Goal: Task Accomplishment & Management: Manage account settings

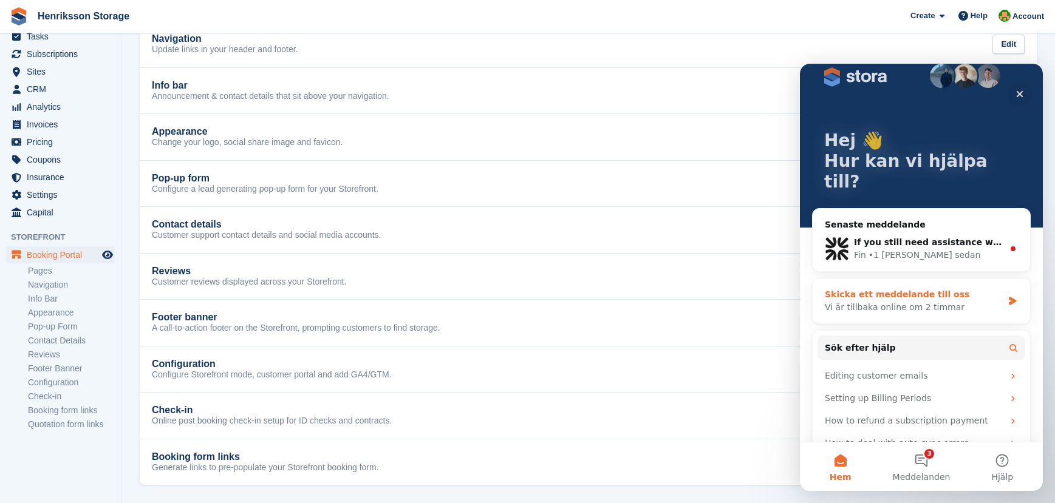
scroll to position [18, 0]
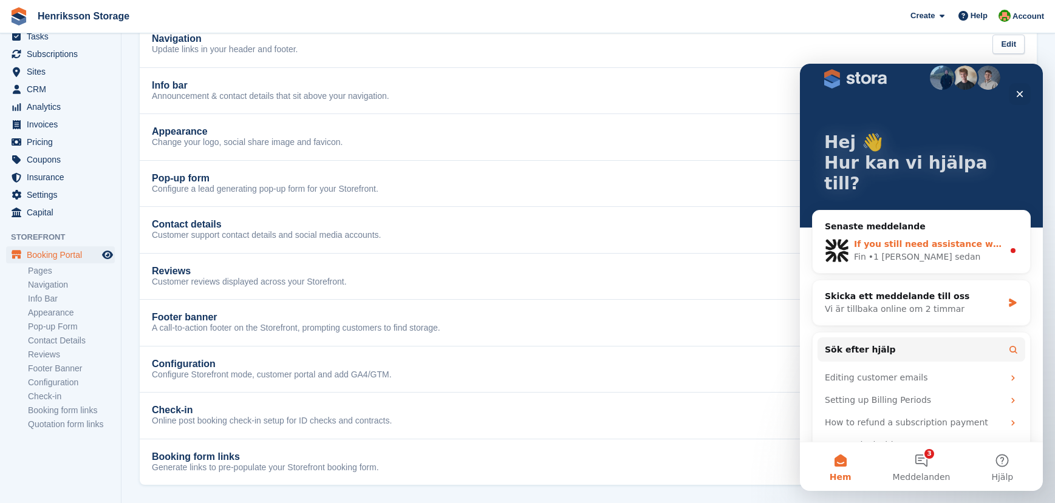
click at [885, 238] on div "If you still need assistance with the DKIM DNS configuration or email deliverab…" at bounding box center [928, 244] width 149 height 13
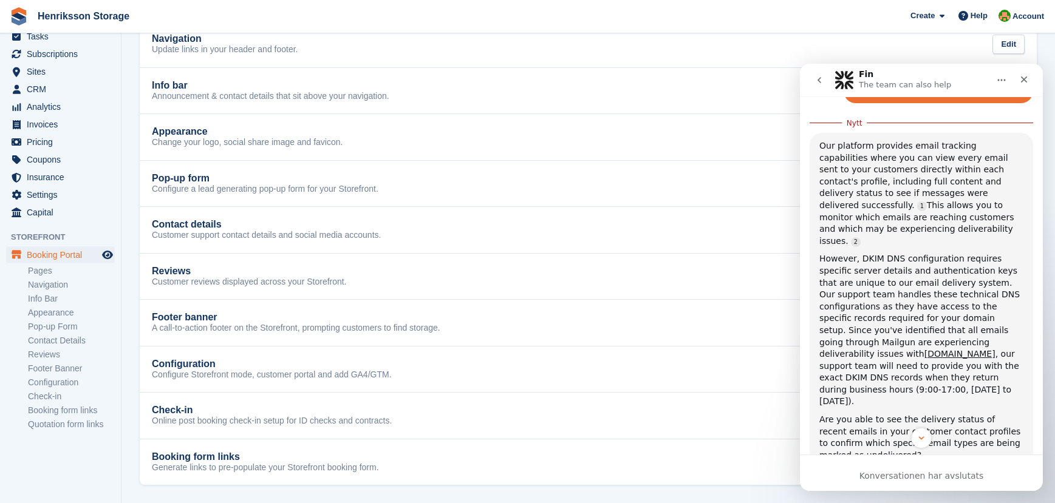
scroll to position [1169, 0]
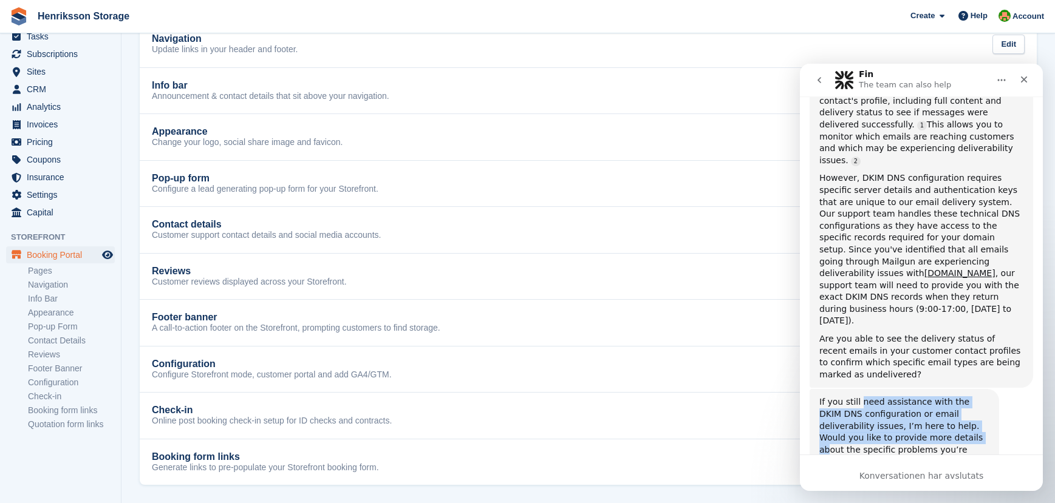
drag, startPoint x: 860, startPoint y: 344, endPoint x: 914, endPoint y: 378, distance: 63.8
click at [913, 396] on div "If you still need assistance with the DKIM DNS configuration or email deliverab…" at bounding box center [904, 437] width 170 height 83
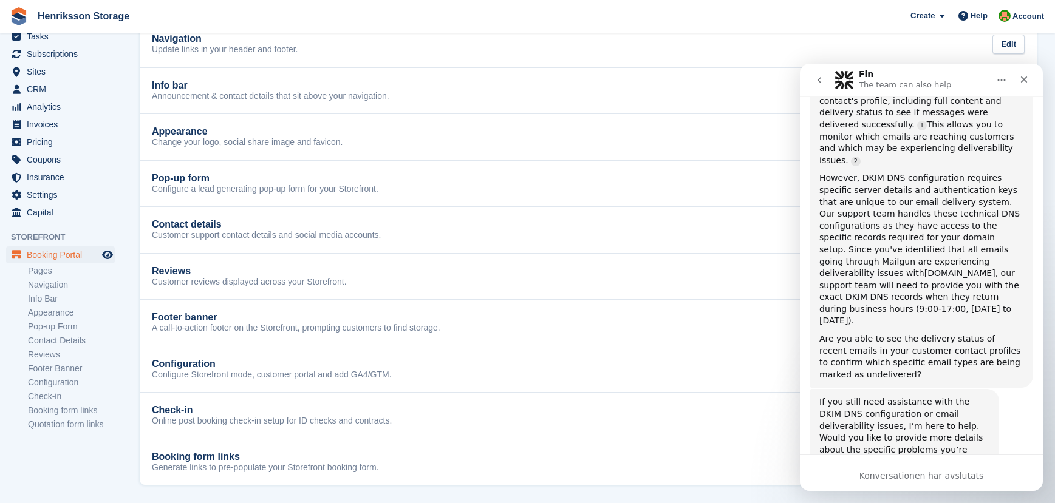
click at [915, 396] on div "If you still need assistance with the DKIM DNS configuration or email deliverab…" at bounding box center [904, 437] width 170 height 83
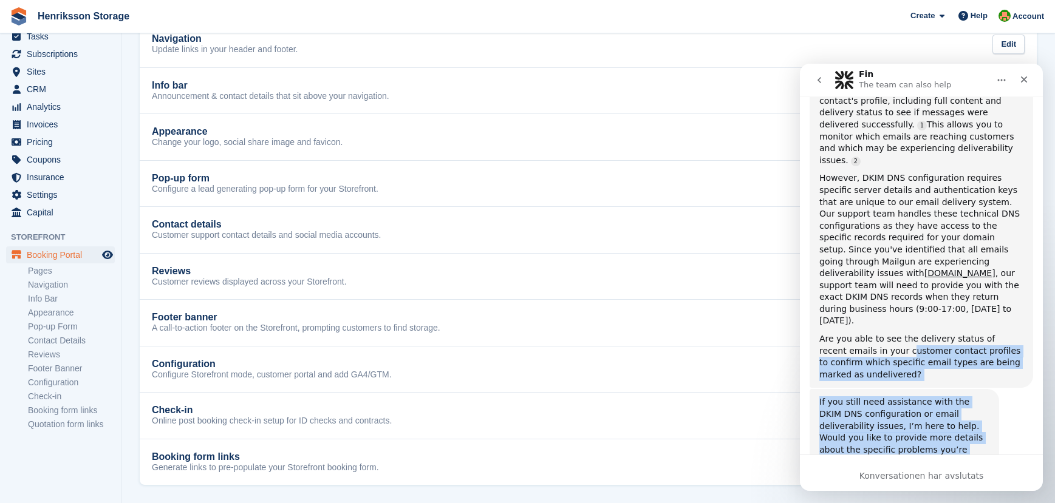
drag, startPoint x: 938, startPoint y: 400, endPoint x: 872, endPoint y: 270, distance: 146.4
click at [872, 270] on div "Our platform provides email tracking capabilities where you can view every emai…" at bounding box center [921, 220] width 204 height 321
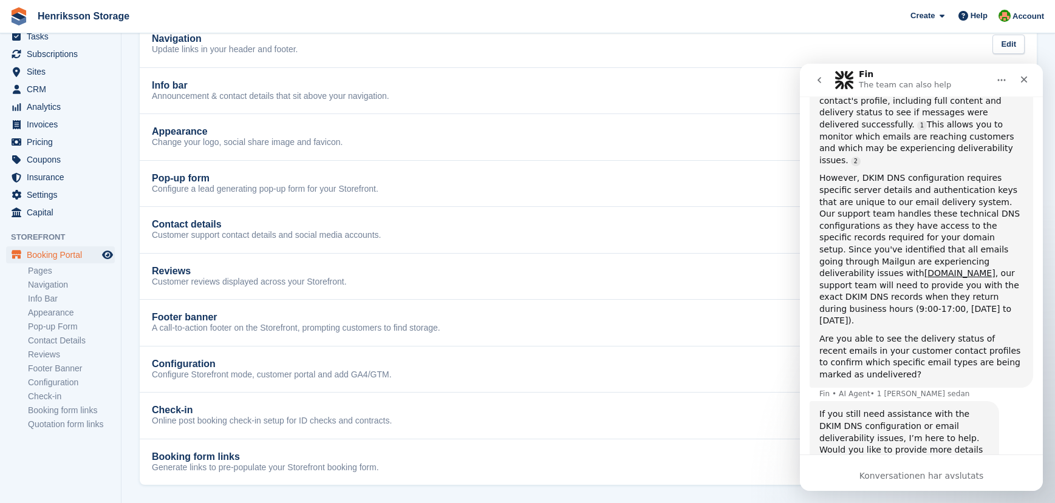
scroll to position [1182, 0]
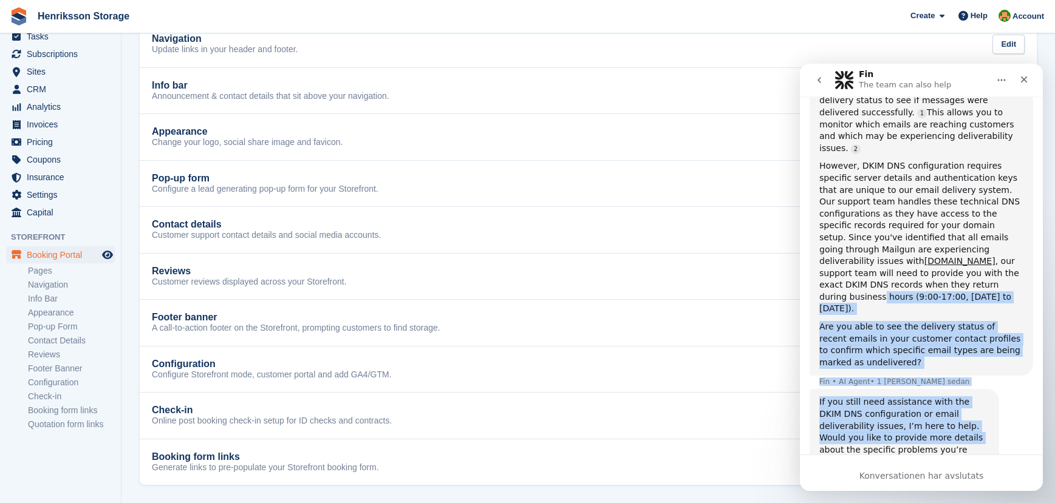
drag, startPoint x: 854, startPoint y: 248, endPoint x: 904, endPoint y: 390, distance: 151.1
click at [904, 396] on div "If you still need assistance with the DKIM DNS configuration or email deliverab…" at bounding box center [904, 437] width 170 height 83
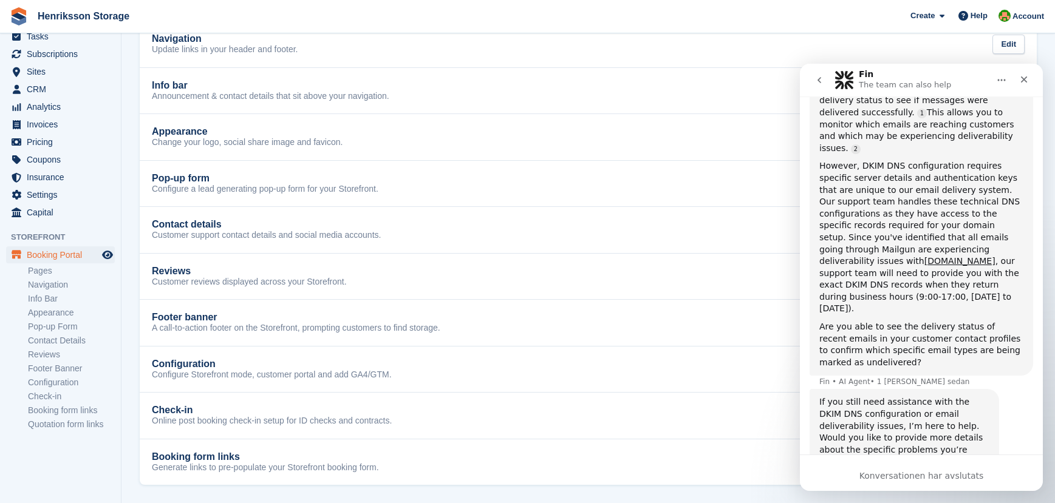
click at [913, 480] on div "Konversationen har avslutats" at bounding box center [921, 476] width 243 height 13
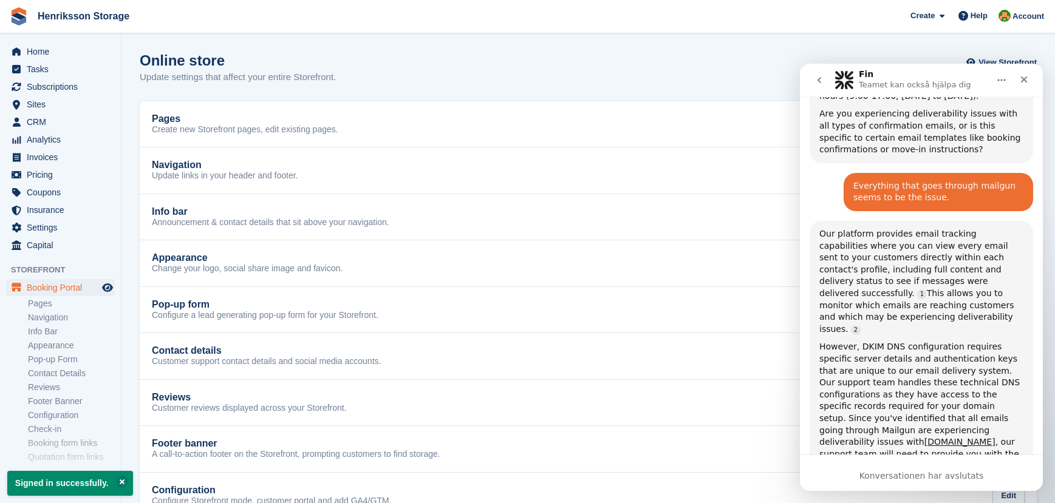
scroll to position [992, 0]
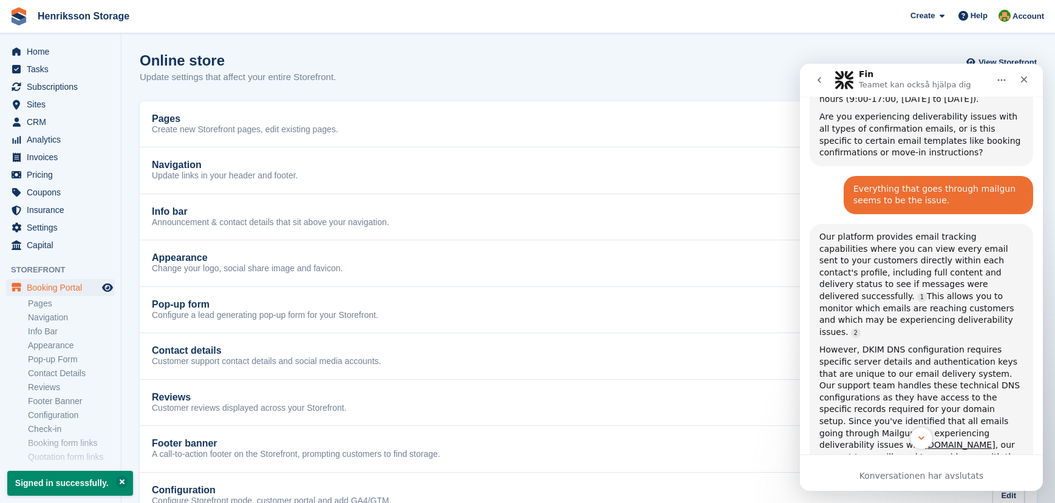
click at [921, 442] on icon "Scroll to bottom" at bounding box center [921, 438] width 11 height 11
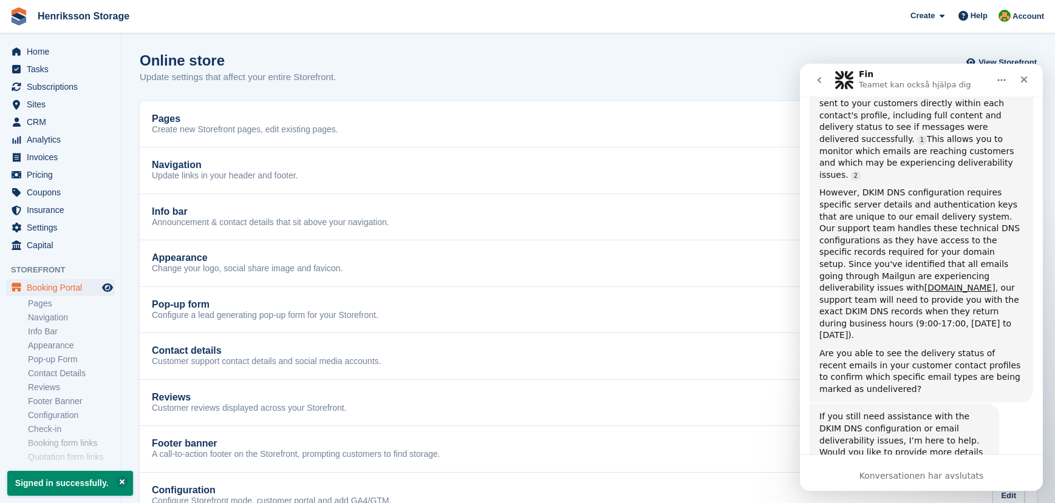
scroll to position [1150, 0]
click at [1002, 80] on icon "Hem" at bounding box center [1002, 81] width 8 height 2
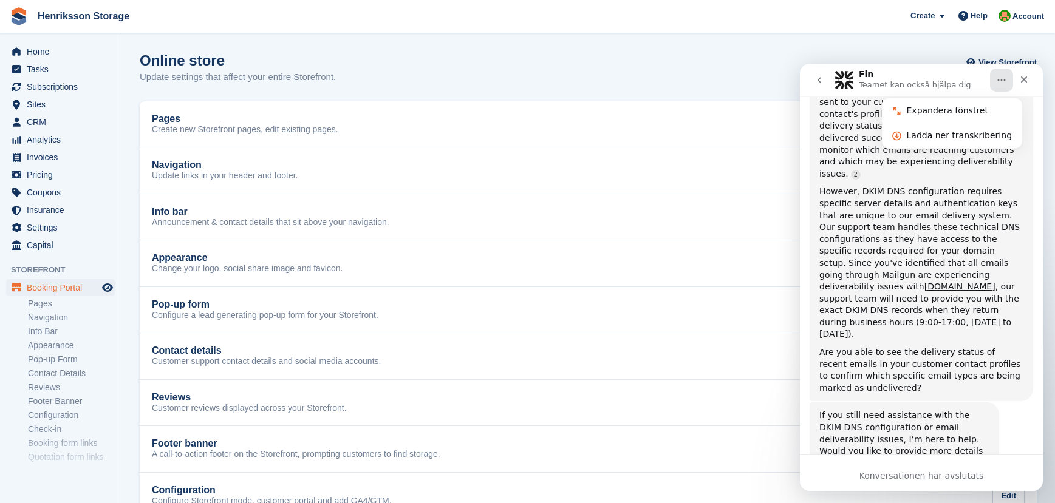
click at [1001, 80] on icon "Hem" at bounding box center [1002, 81] width 8 height 2
click at [815, 84] on icon "go back" at bounding box center [819, 80] width 10 height 10
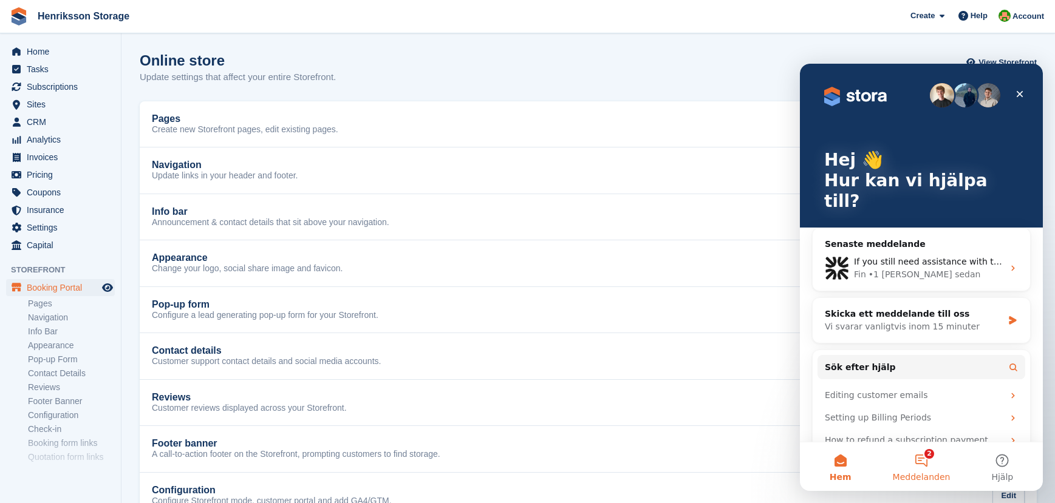
click at [925, 463] on button "2 Meddelanden" at bounding box center [920, 467] width 81 height 49
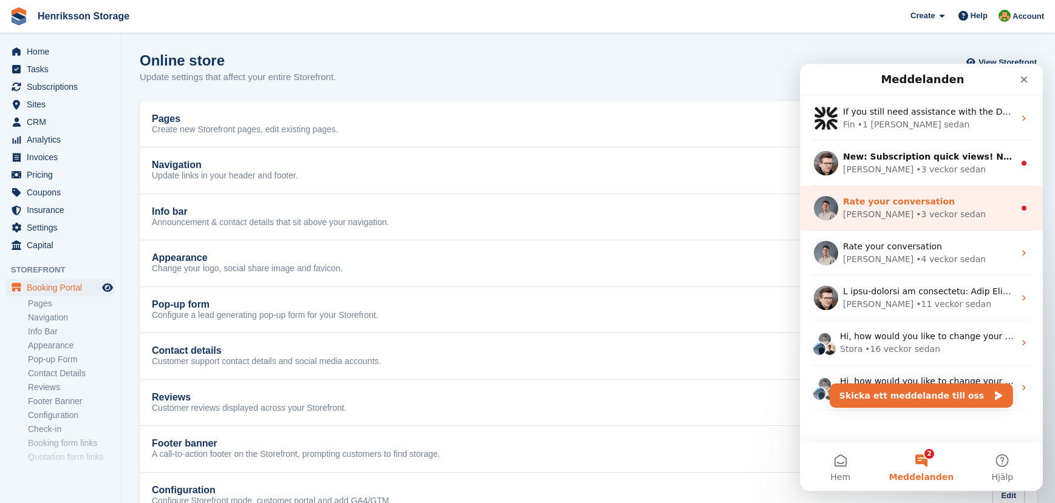
click at [956, 199] on div "Rate your conversation" at bounding box center [928, 202] width 171 height 13
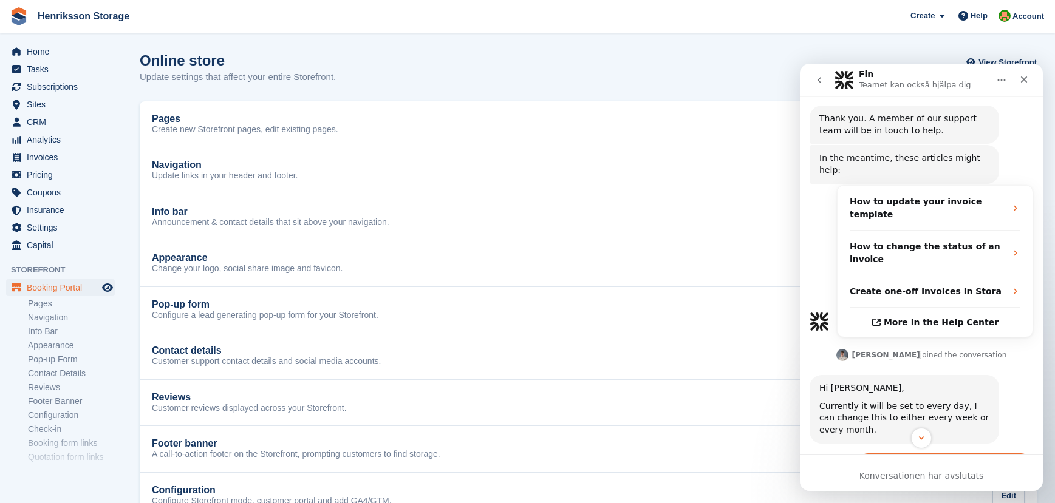
scroll to position [720, 0]
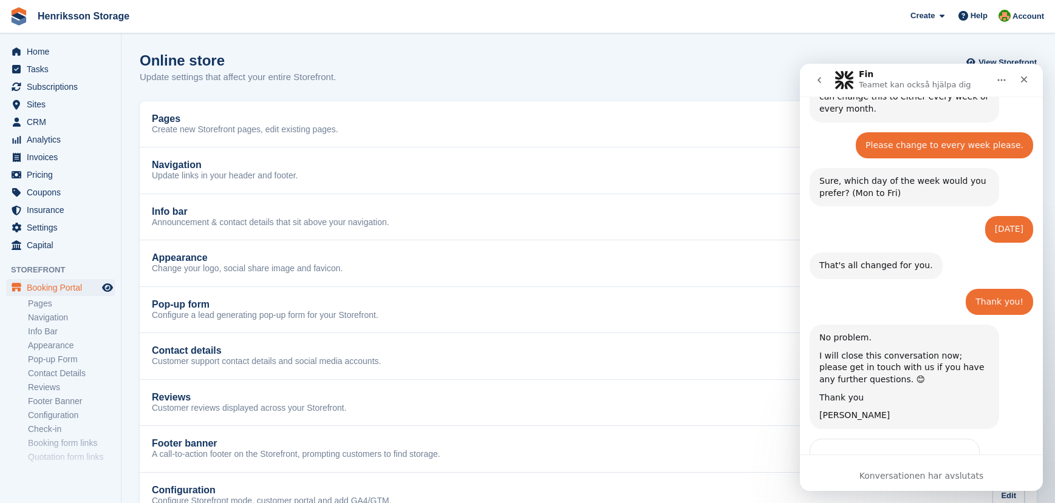
click at [815, 80] on icon "go back" at bounding box center [819, 80] width 10 height 10
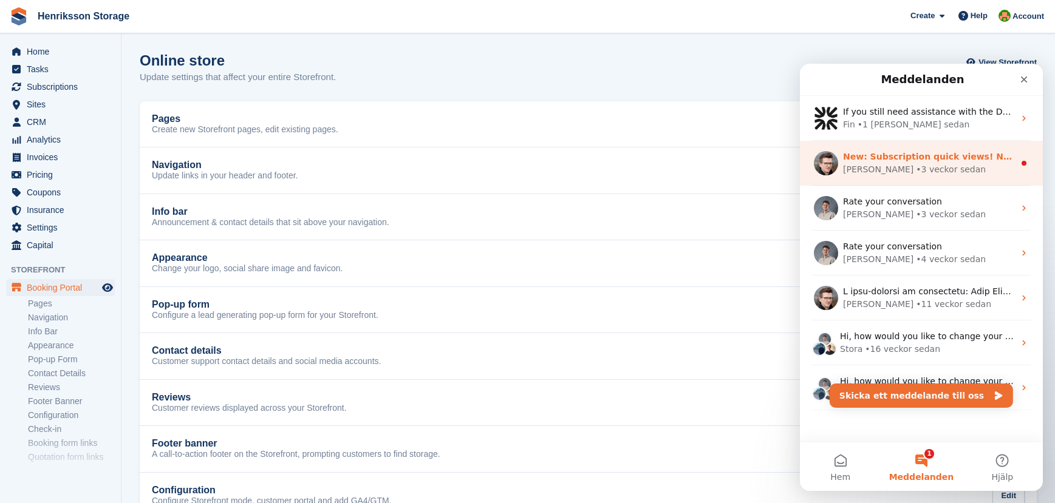
click at [926, 165] on div "• 3 veckor sedan" at bounding box center [951, 169] width 70 height 13
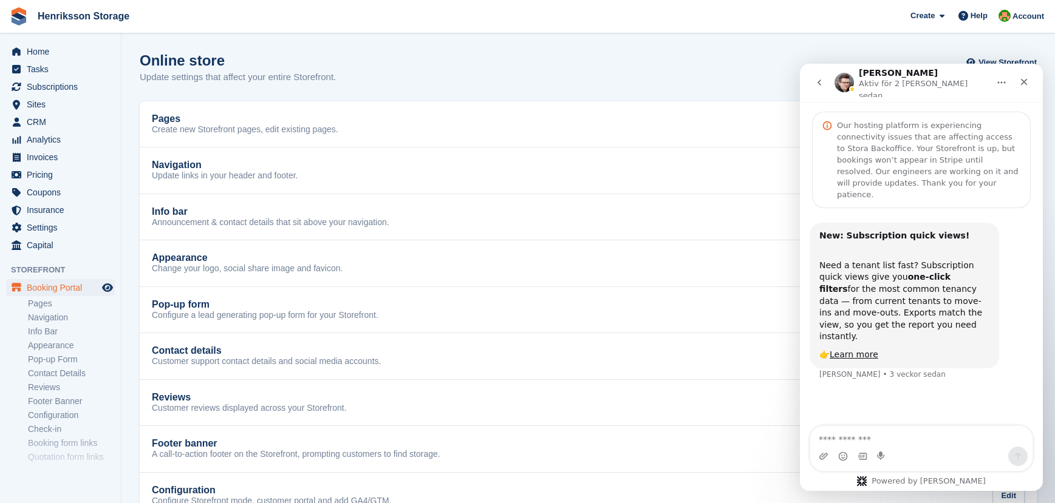
click at [822, 83] on icon "go back" at bounding box center [819, 83] width 10 height 10
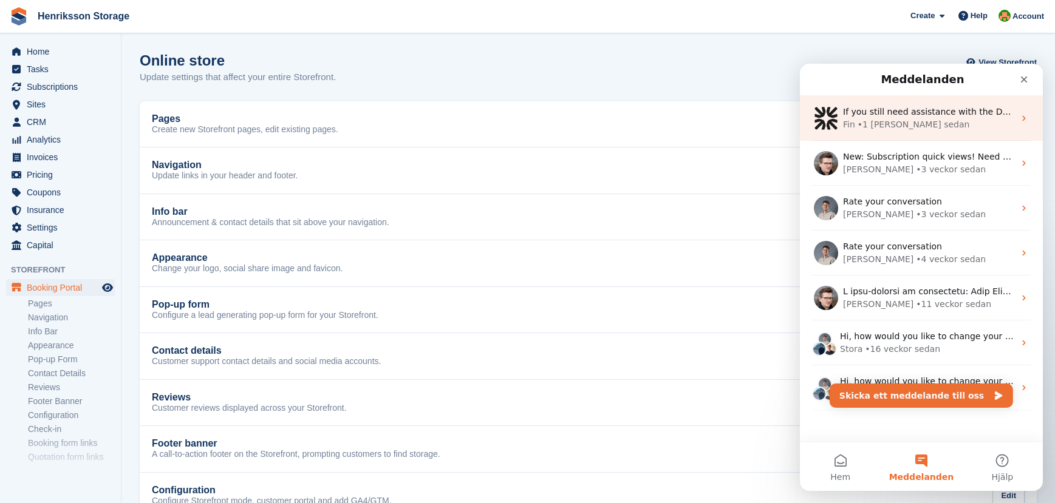
click at [972, 126] on div "Fin • 1 dagar sedan" at bounding box center [928, 124] width 171 height 13
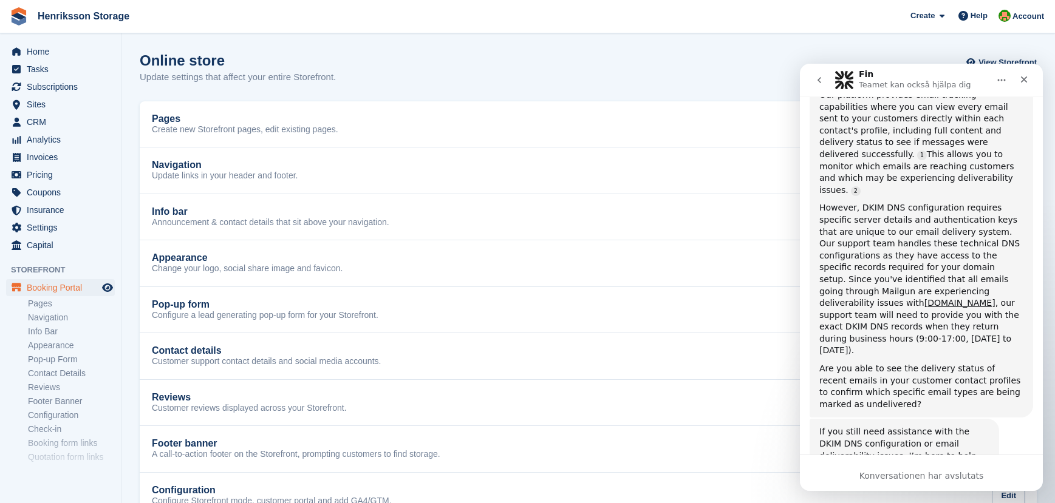
scroll to position [1150, 0]
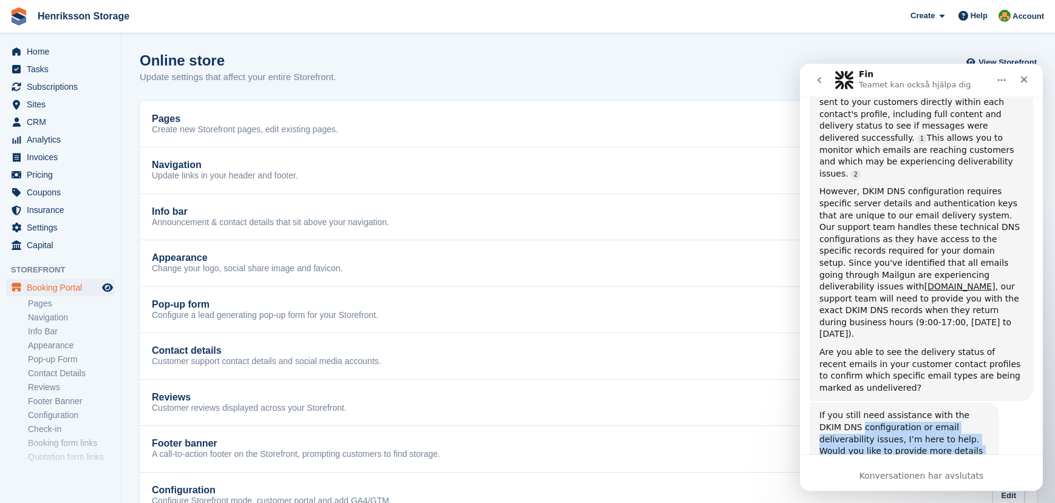
drag, startPoint x: 838, startPoint y: 352, endPoint x: 951, endPoint y: 390, distance: 119.6
click at [951, 410] on div "If you still need assistance with the DKIM DNS configuration or email deliverab…" at bounding box center [904, 451] width 170 height 83
click at [889, 476] on div "Konversationen har avslutats" at bounding box center [921, 476] width 243 height 13
click at [957, 457] on div "Konversationen har avslutats" at bounding box center [921, 473] width 243 height 36
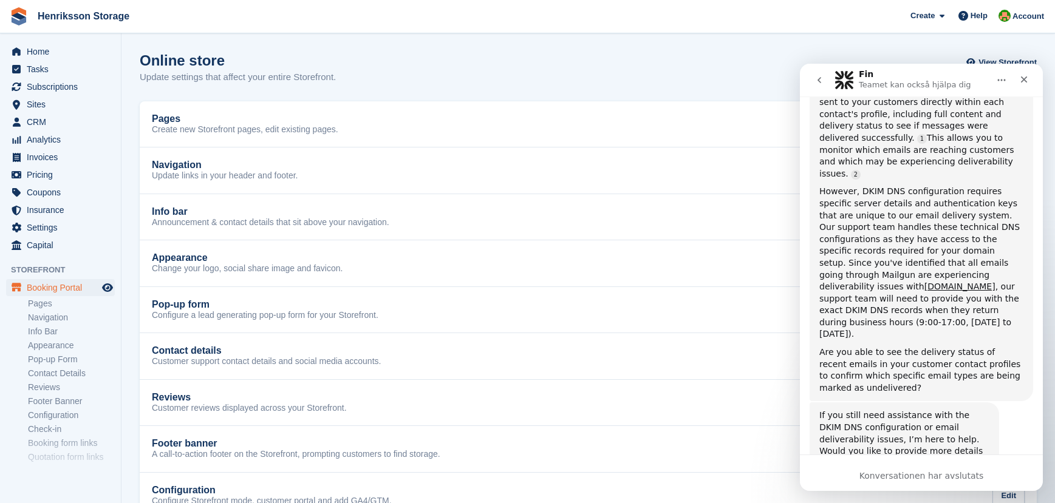
click at [821, 83] on icon "go back" at bounding box center [819, 80] width 10 height 10
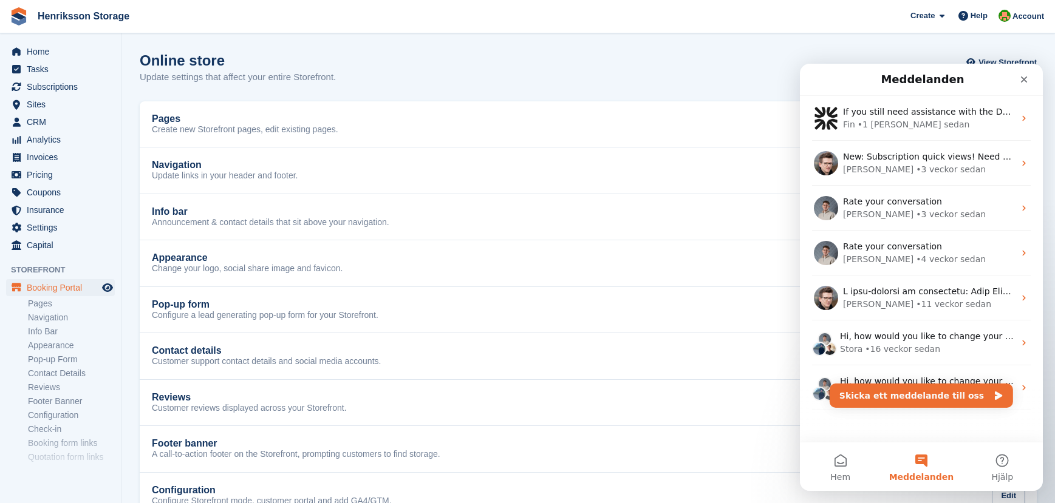
scroll to position [0, 0]
click at [917, 395] on button "Skicka ett meddelande till oss" at bounding box center [920, 396] width 183 height 24
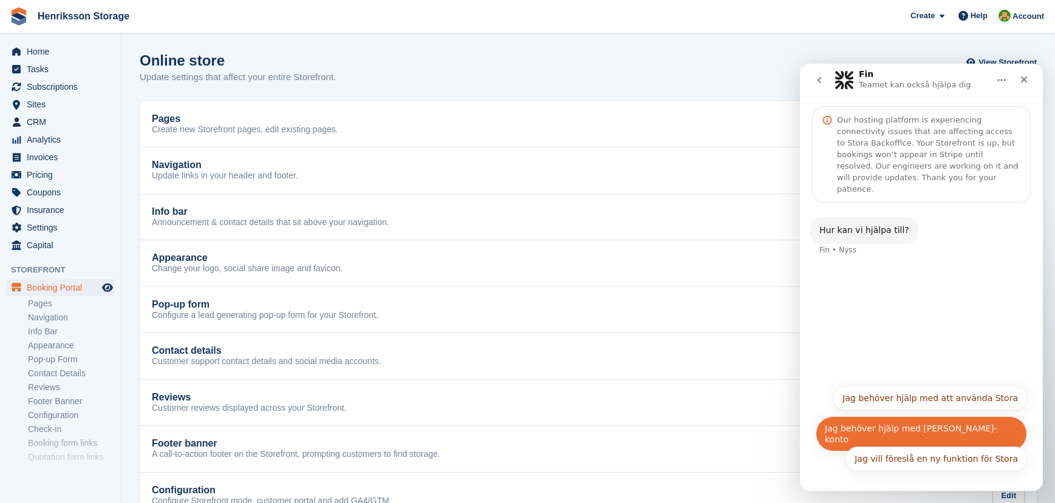
click at [896, 425] on button "Jag behöver hjälp med mitt Stora-konto" at bounding box center [920, 434] width 211 height 35
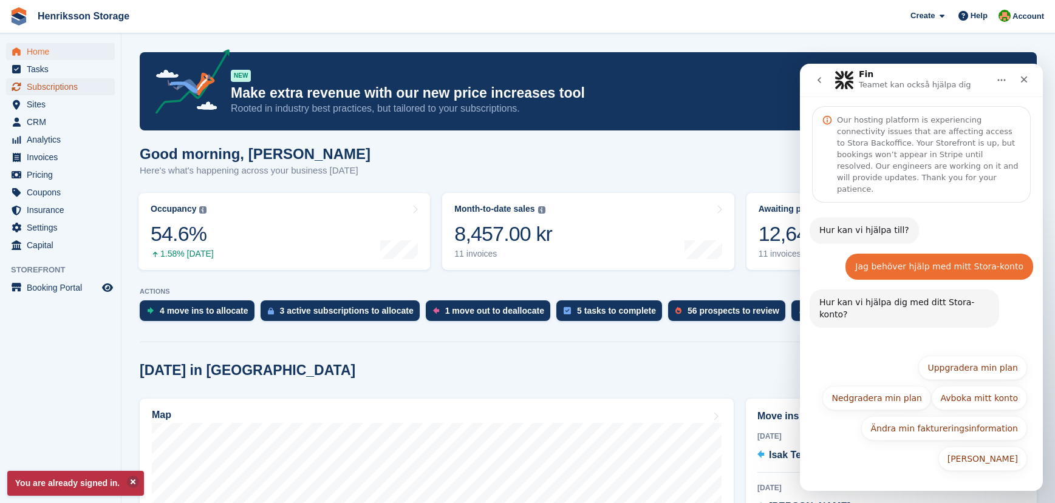
click at [58, 88] on span "Subscriptions" at bounding box center [63, 86] width 73 height 17
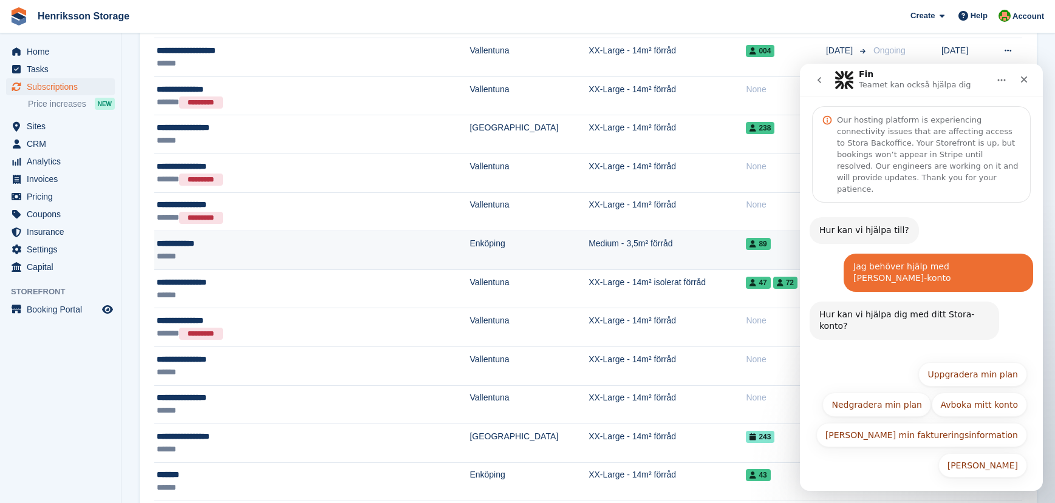
scroll to position [492, 0]
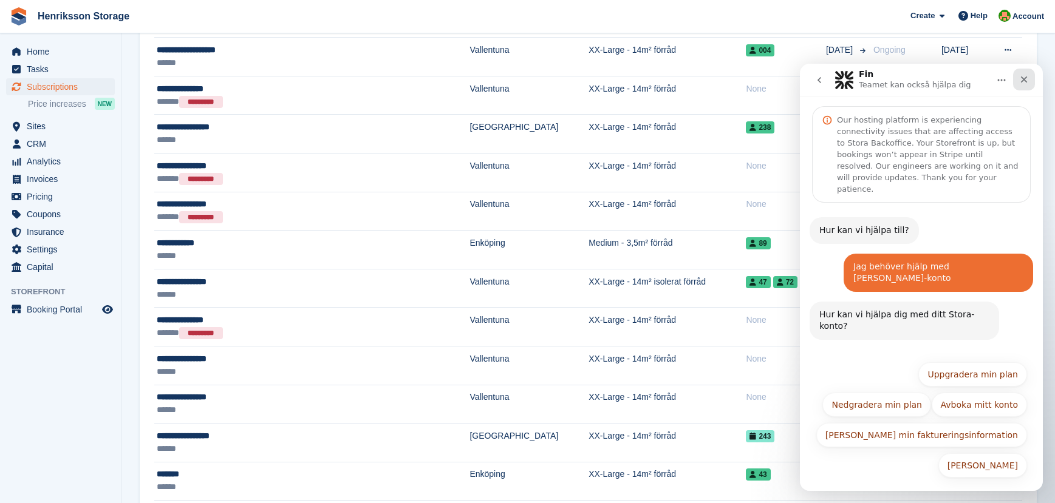
click at [1024, 79] on icon "Stäng" at bounding box center [1024, 80] width 7 height 7
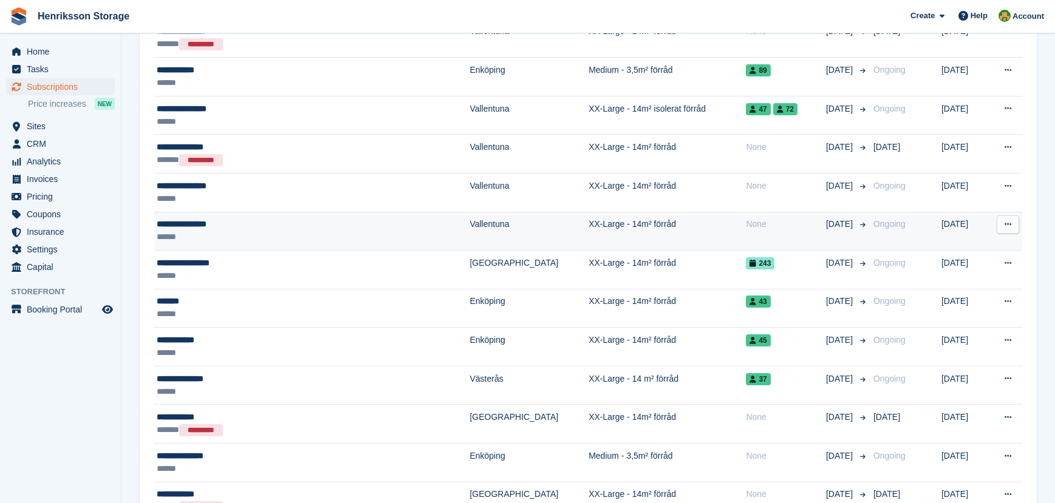
scroll to position [666, 0]
click at [262, 223] on div "**********" at bounding box center [273, 223] width 233 height 13
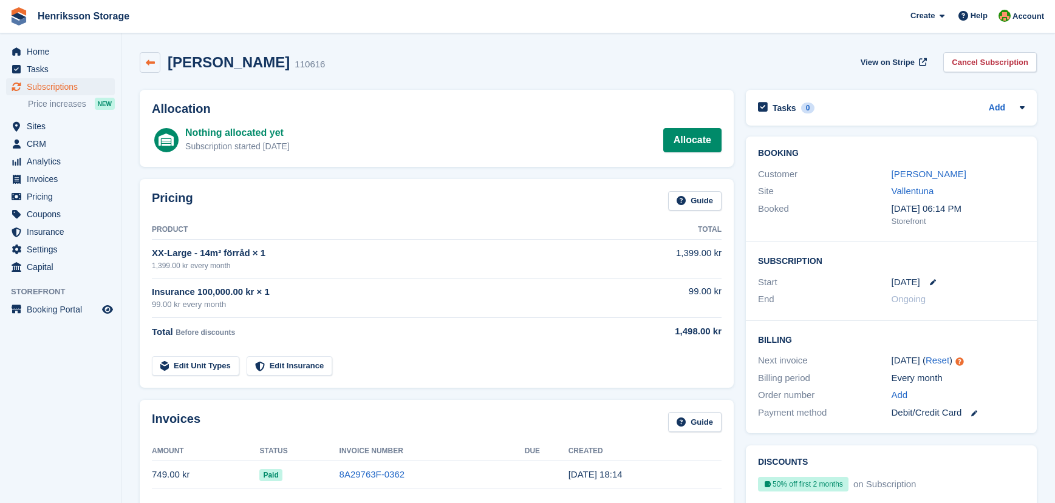
click at [151, 61] on icon at bounding box center [150, 62] width 9 height 9
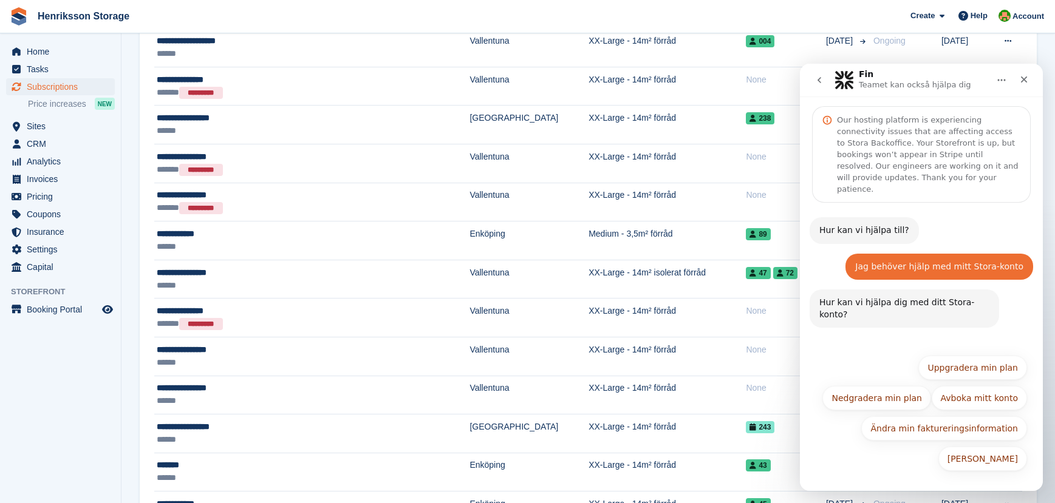
scroll to position [505, 0]
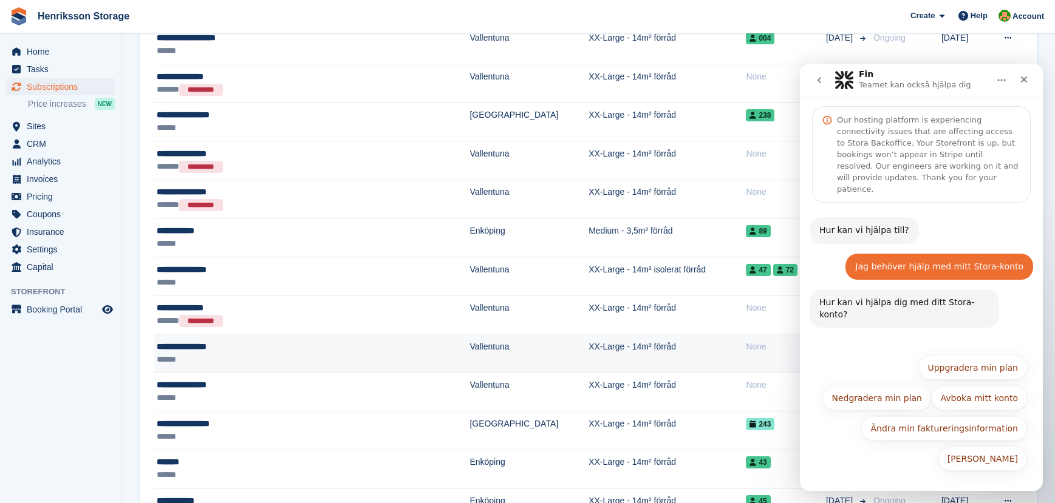
click at [216, 352] on div "**********" at bounding box center [273, 347] width 233 height 13
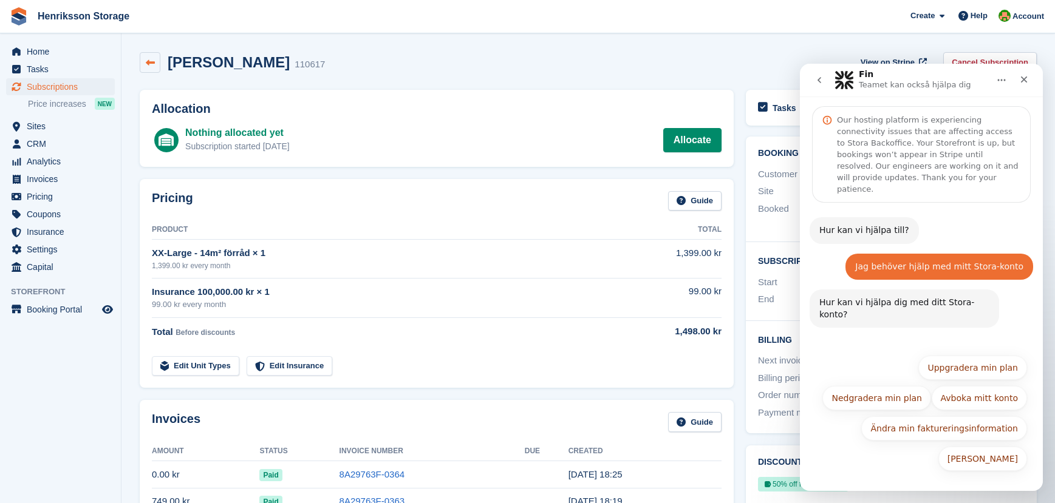
click at [145, 63] on link at bounding box center [150, 62] width 21 height 21
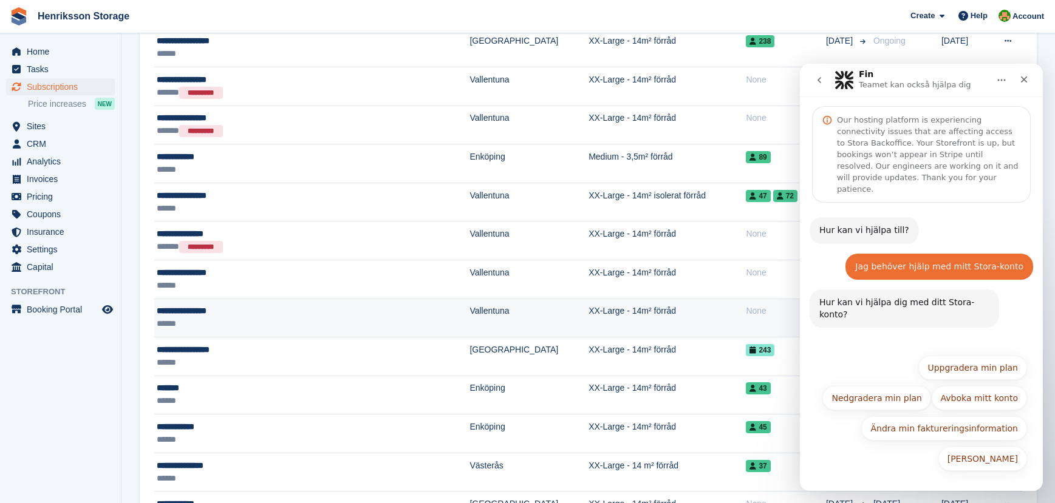
scroll to position [584, 0]
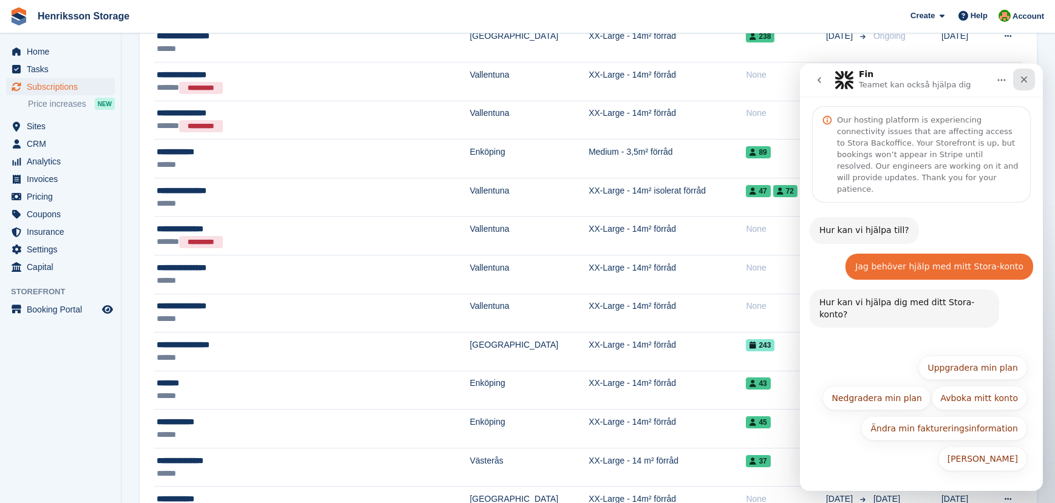
click at [1032, 80] on div "Stäng" at bounding box center [1024, 80] width 22 height 22
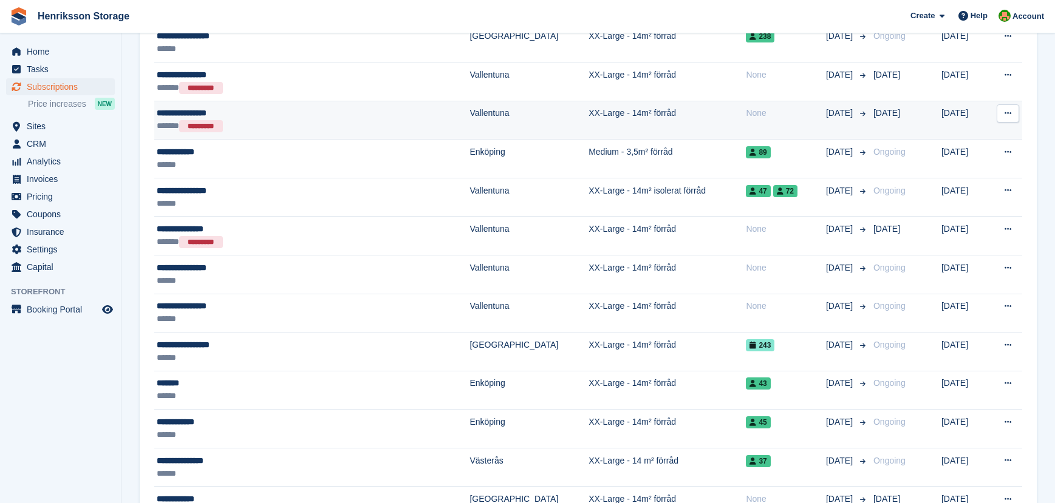
scroll to position [0, 0]
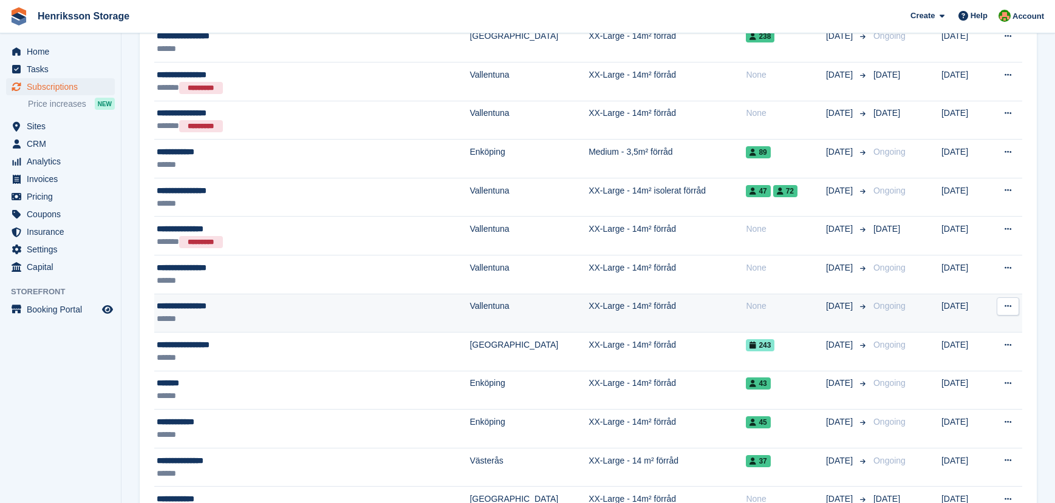
click at [288, 298] on td "**********" at bounding box center [311, 313] width 315 height 39
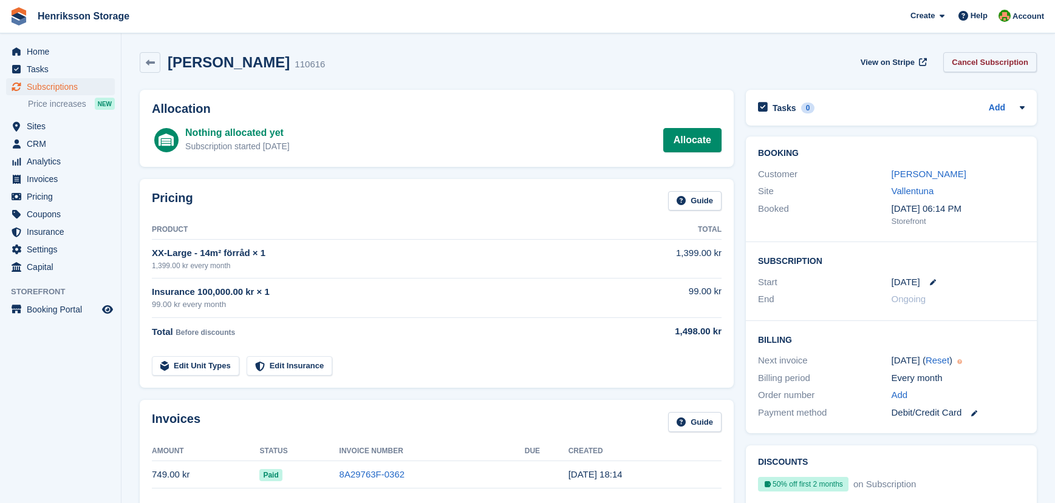
click at [972, 58] on link "Cancel Subscription" at bounding box center [990, 62] width 94 height 20
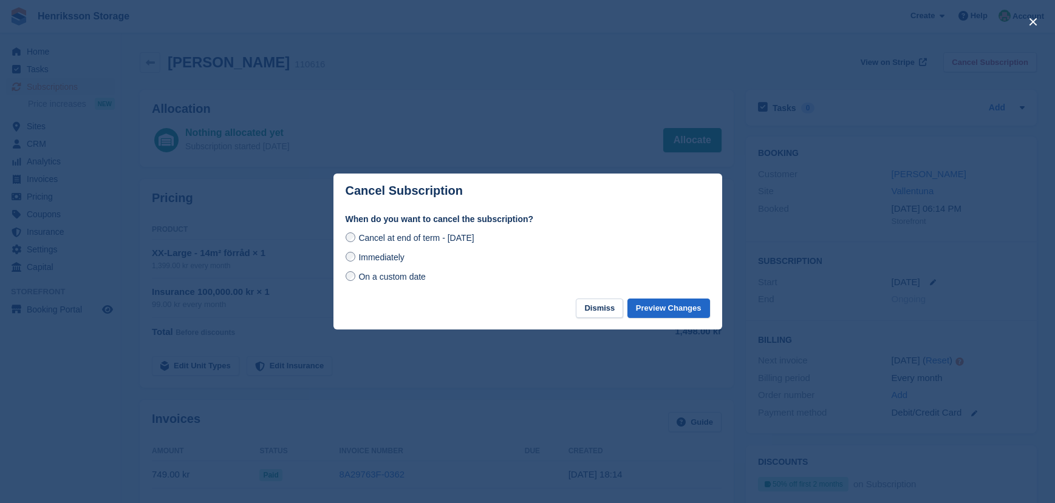
click at [393, 259] on span "Immediately" at bounding box center [381, 258] width 46 height 10
click at [437, 243] on span "Cancel at end of term - [DATE]" at bounding box center [415, 238] width 115 height 10
click at [398, 256] on span "Immediately" at bounding box center [381, 258] width 46 height 10
click at [654, 305] on button "Preview Changes" at bounding box center [668, 309] width 83 height 20
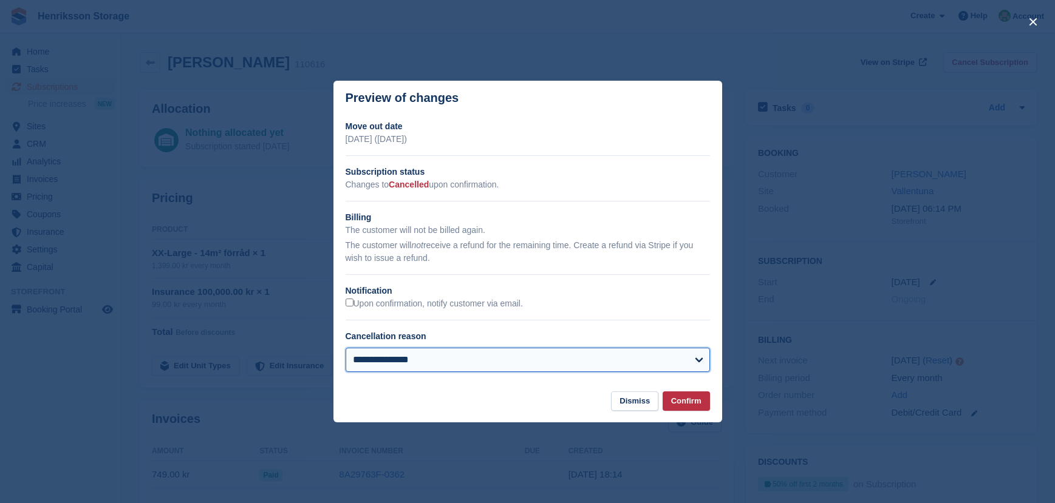
click at [696, 363] on select "**********" at bounding box center [527, 360] width 364 height 24
select select "*****"
click at [345, 348] on select "**********" at bounding box center [527, 360] width 364 height 24
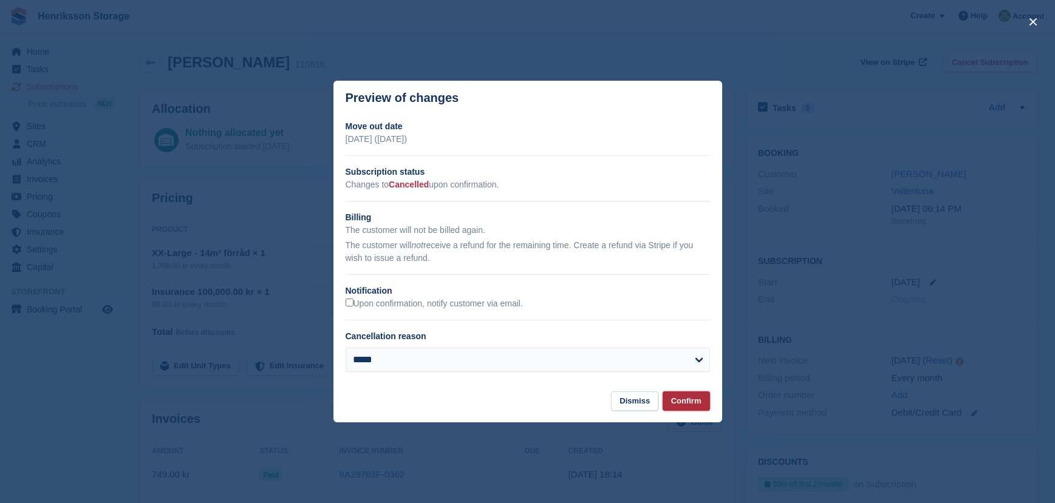
click at [689, 398] on button "Confirm" at bounding box center [685, 402] width 47 height 20
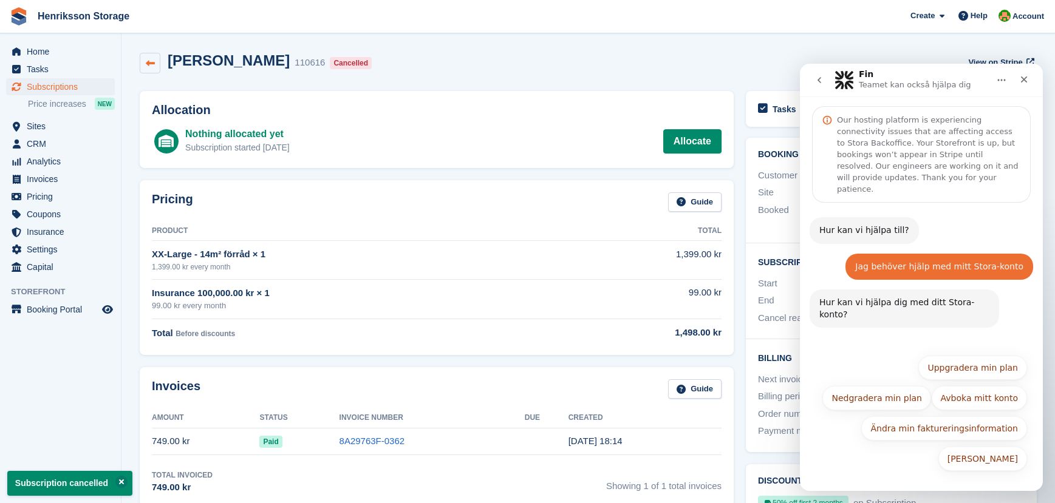
click at [142, 65] on link at bounding box center [150, 63] width 21 height 21
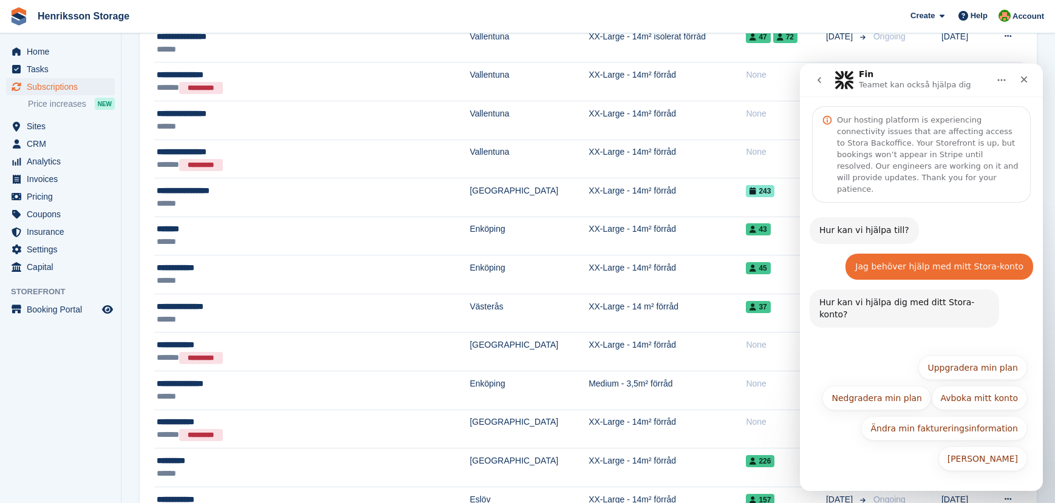
scroll to position [737, 0]
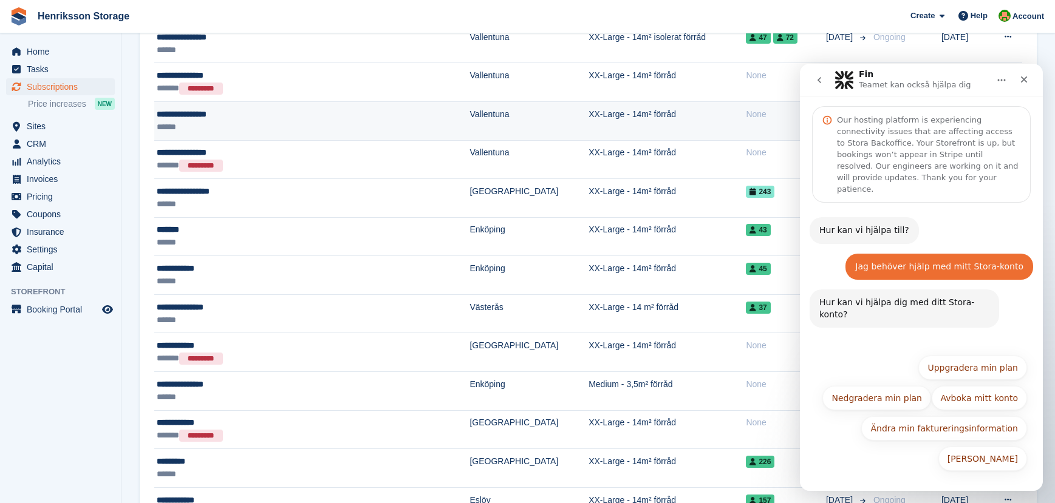
click at [212, 129] on div "******" at bounding box center [273, 127] width 233 height 13
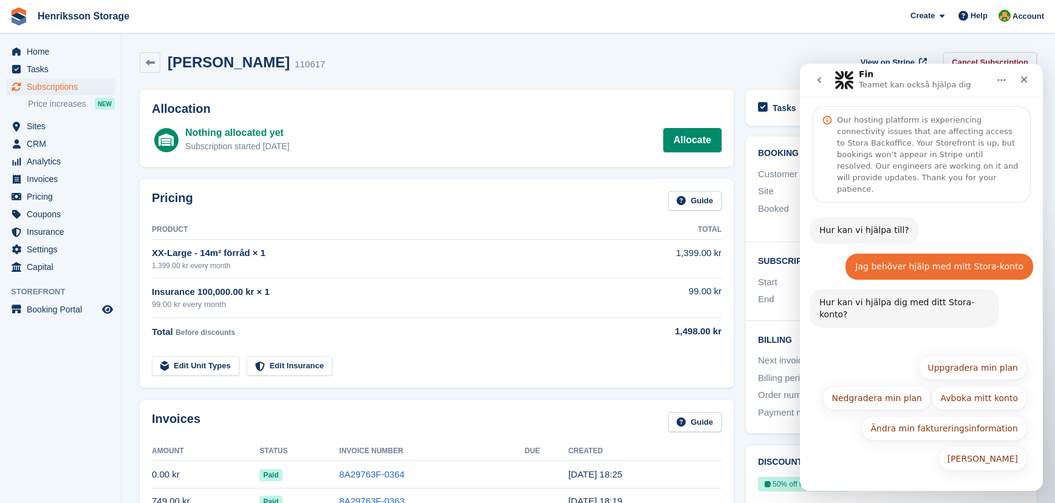
click at [975, 58] on link "Cancel Subscription" at bounding box center [990, 62] width 94 height 20
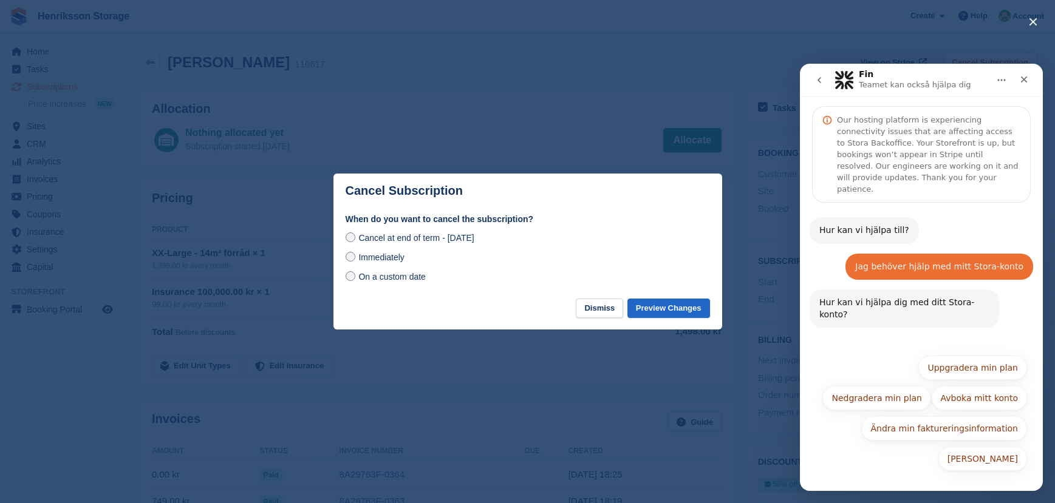
click at [395, 262] on span "Immediately" at bounding box center [381, 258] width 46 height 10
click at [658, 307] on button "Preview Changes" at bounding box center [668, 309] width 83 height 20
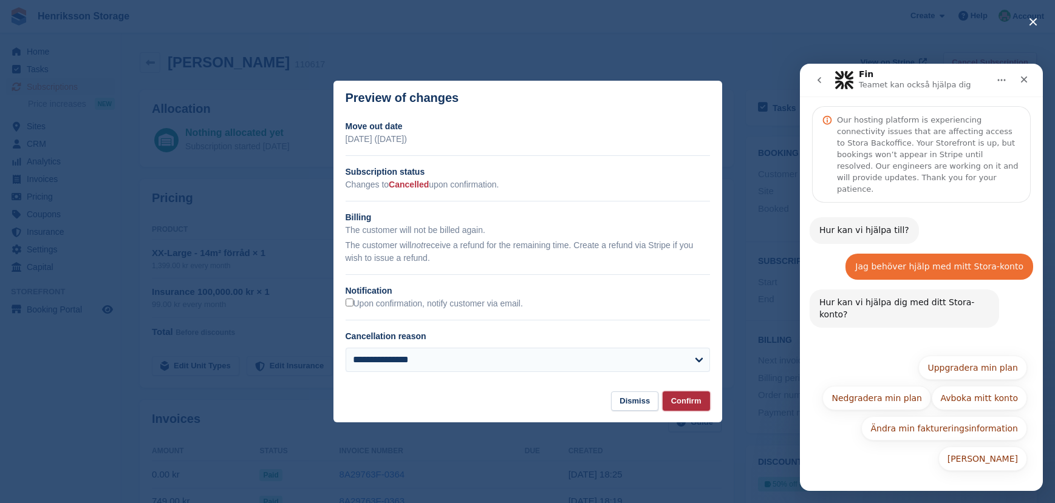
click at [697, 409] on button "Confirm" at bounding box center [685, 402] width 47 height 20
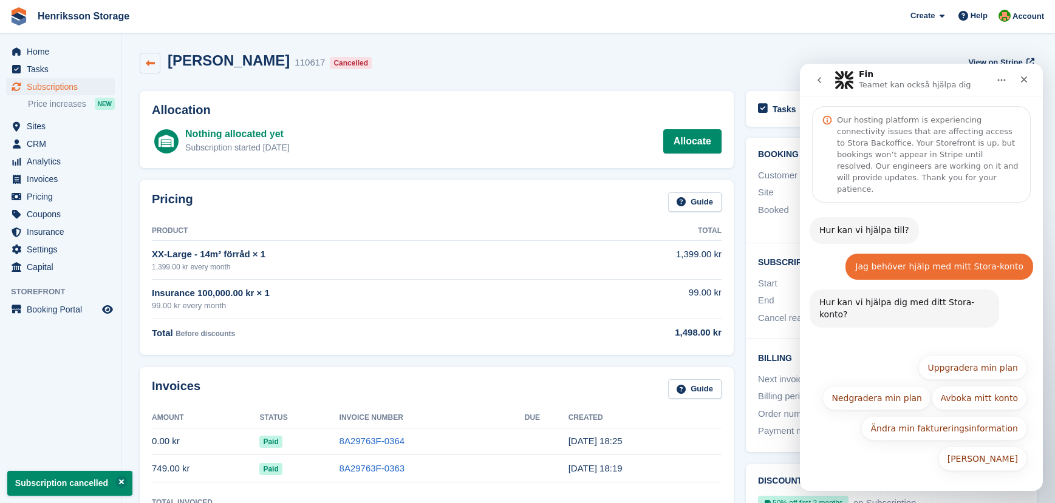
click at [151, 65] on icon at bounding box center [150, 63] width 9 height 9
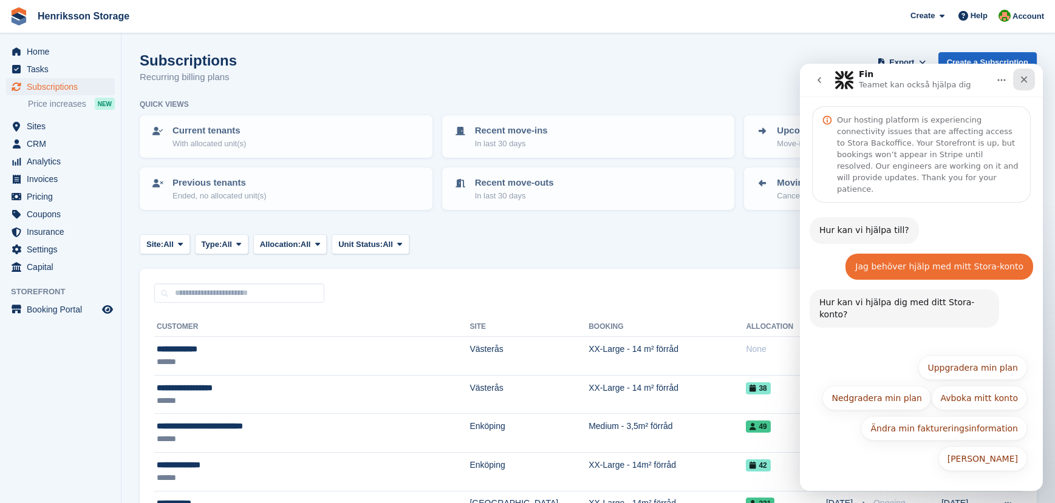
click at [1027, 77] on icon "Stäng" at bounding box center [1024, 80] width 10 height 10
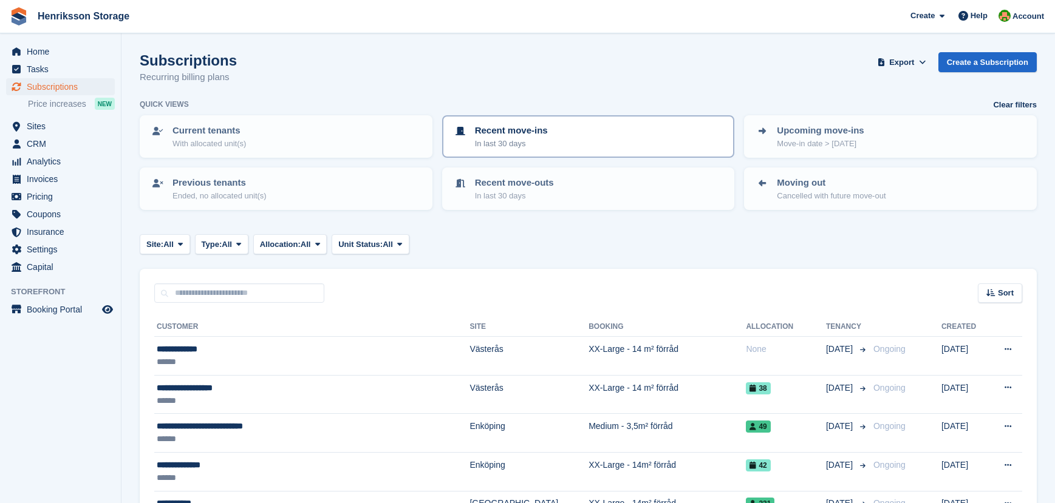
click at [582, 126] on div "Recent move-ins In last 30 days" at bounding box center [588, 137] width 271 height 26
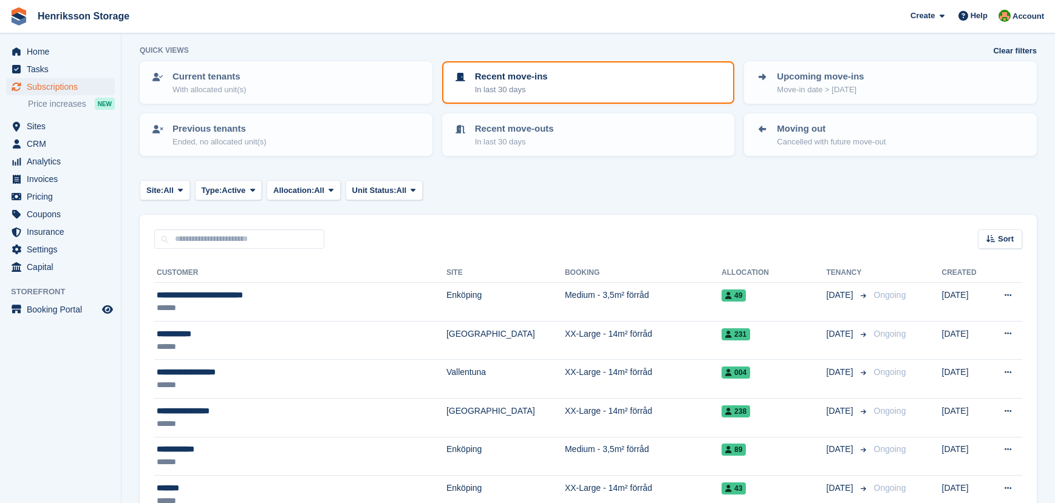
scroll to position [53, 0]
click at [840, 77] on p "Upcoming move-ins" at bounding box center [820, 77] width 87 height 14
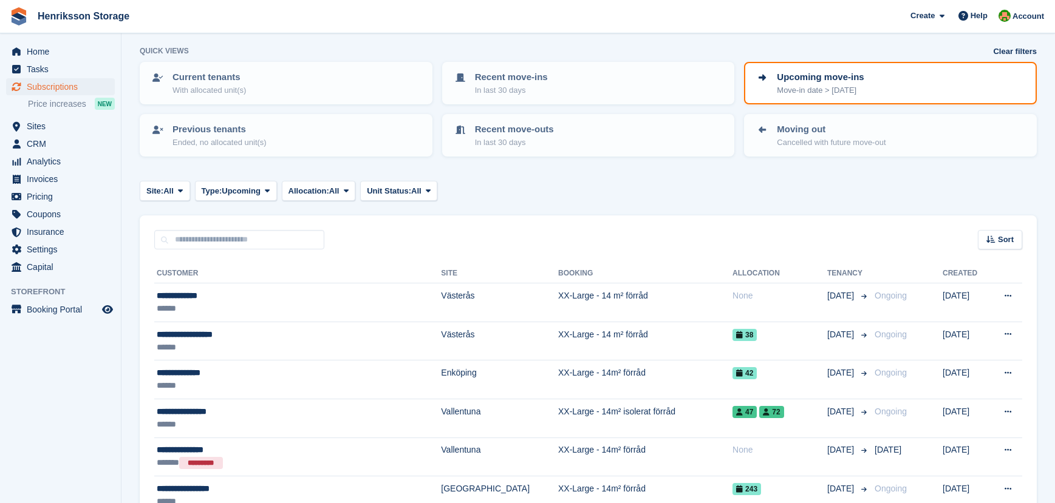
scroll to position [7, 0]
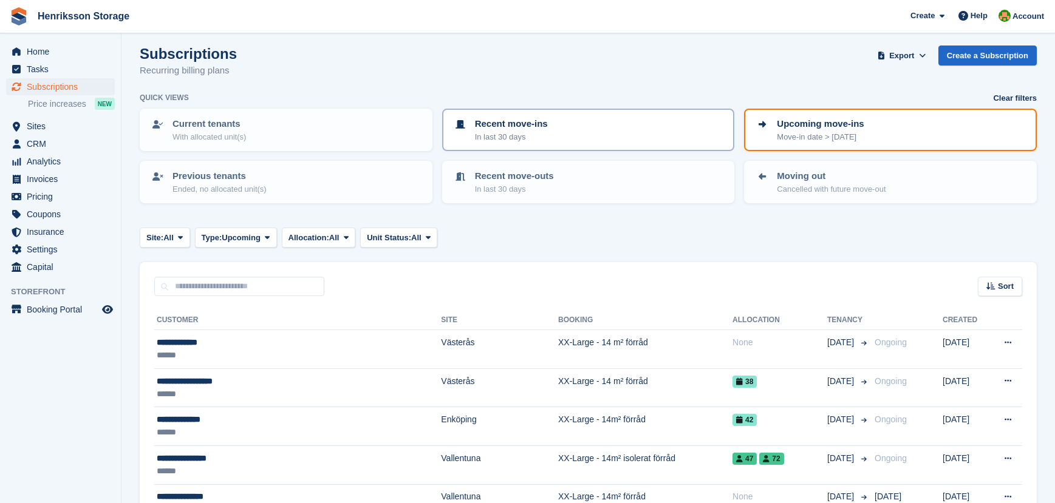
click at [653, 123] on div "Recent move-ins In last 30 days" at bounding box center [588, 130] width 271 height 26
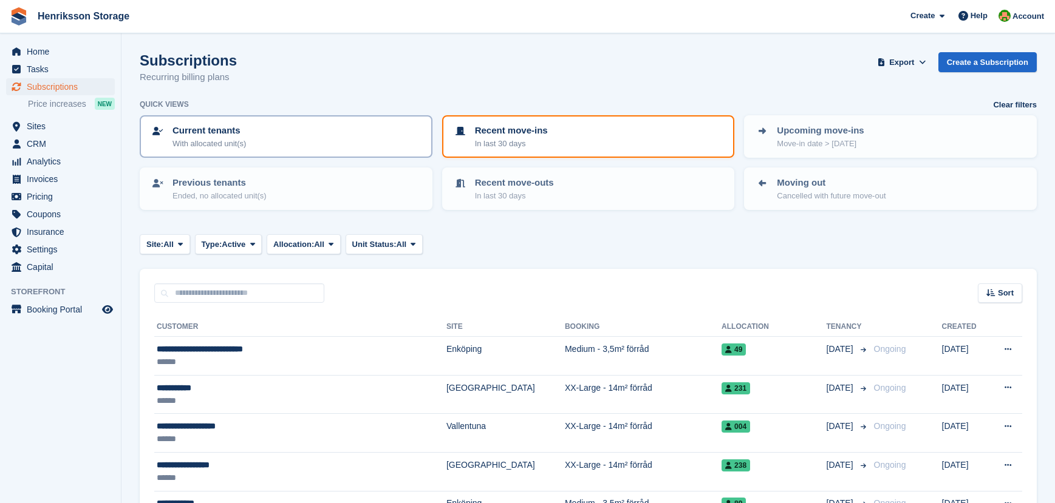
click at [342, 126] on div "Current tenants With allocated unit(s)" at bounding box center [286, 137] width 271 height 26
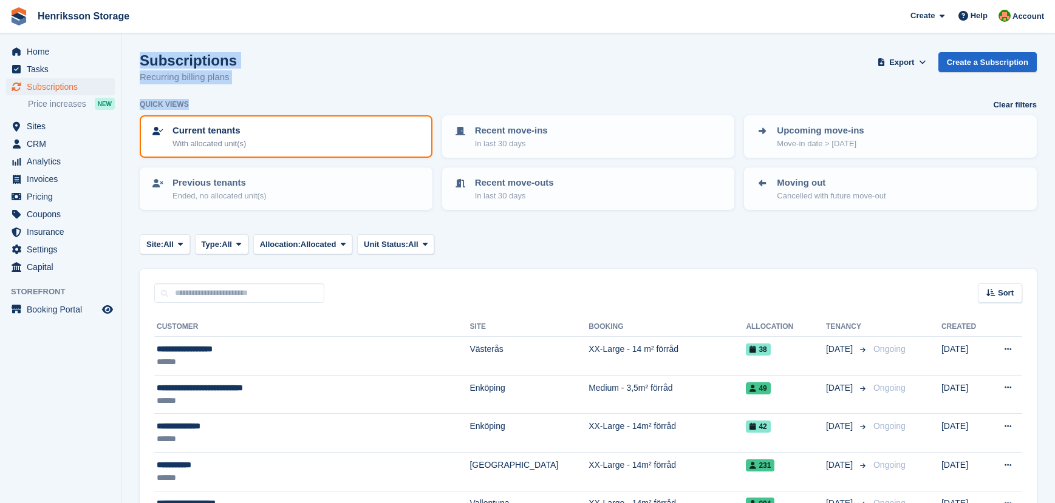
drag, startPoint x: 139, startPoint y: 60, endPoint x: 217, endPoint y: 100, distance: 87.7
click at [217, 100] on div "Quick views Clear filters" at bounding box center [588, 105] width 897 height 12
drag, startPoint x: 217, startPoint y: 100, endPoint x: 137, endPoint y: 57, distance: 91.0
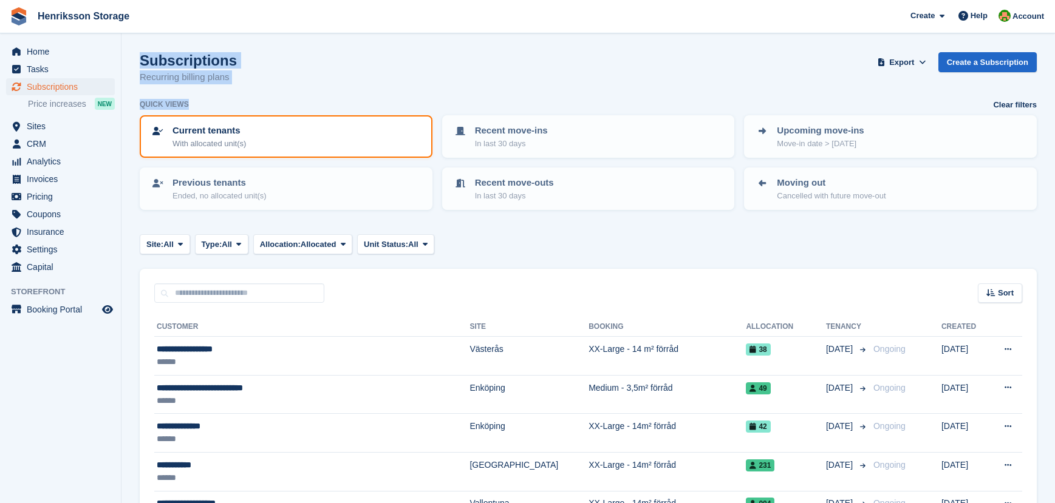
drag, startPoint x: 141, startPoint y: 61, endPoint x: 202, endPoint y: 101, distance: 73.1
click at [202, 102] on div "Quick views Clear filters" at bounding box center [588, 105] width 897 height 12
drag, startPoint x: 202, startPoint y: 102, endPoint x: 162, endPoint y: 56, distance: 61.5
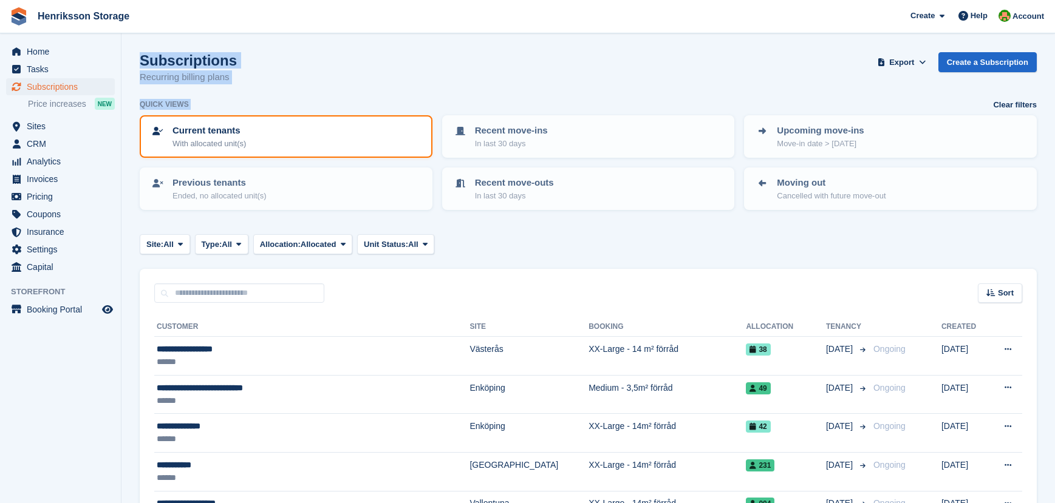
click at [162, 56] on h1 "Subscriptions" at bounding box center [188, 60] width 97 height 16
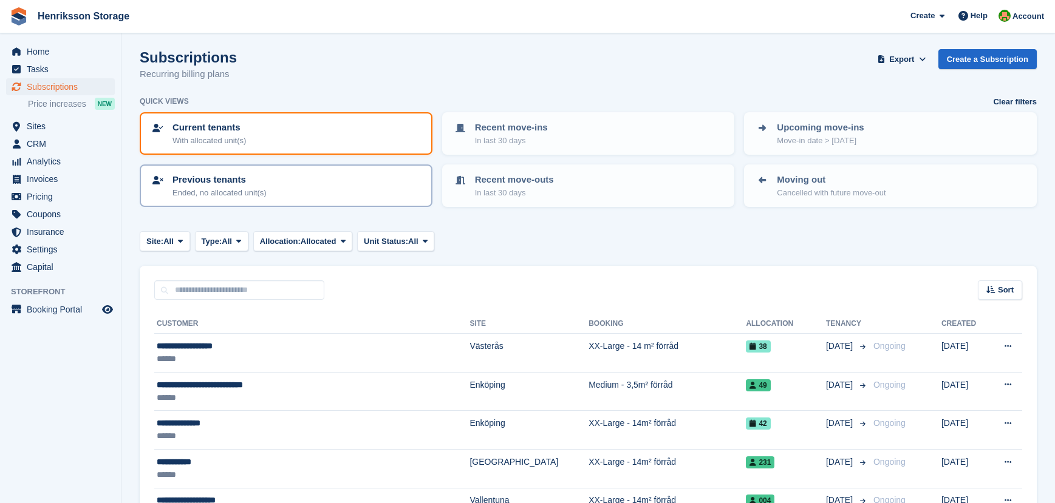
click at [267, 178] on p "Previous tenants" at bounding box center [219, 180] width 94 height 14
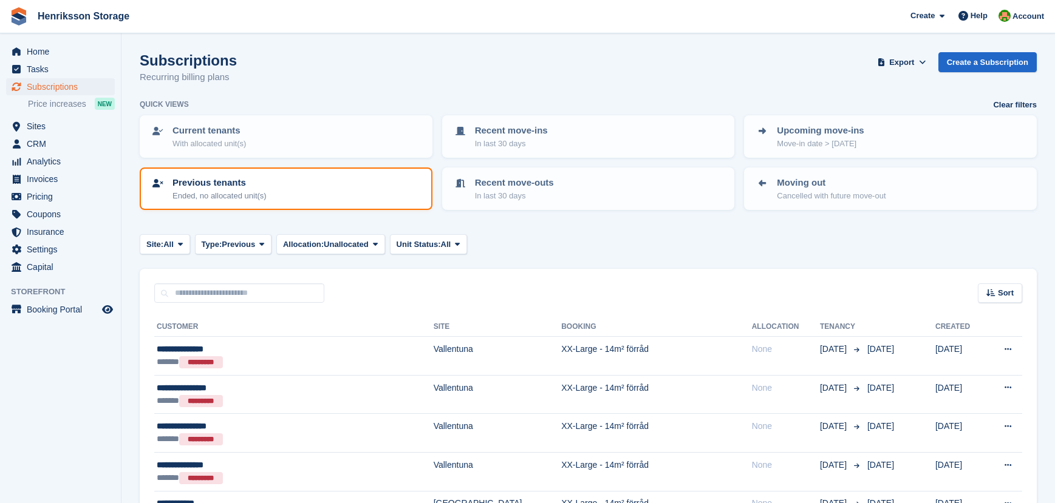
click at [196, 185] on p "Previous tenants" at bounding box center [219, 183] width 94 height 14
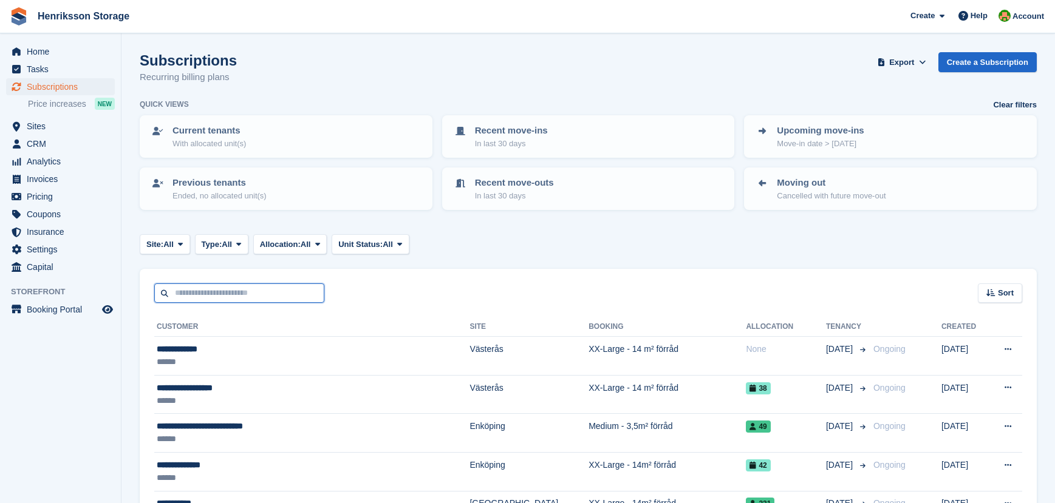
click at [200, 297] on input "text" at bounding box center [239, 294] width 170 height 20
type input "**********"
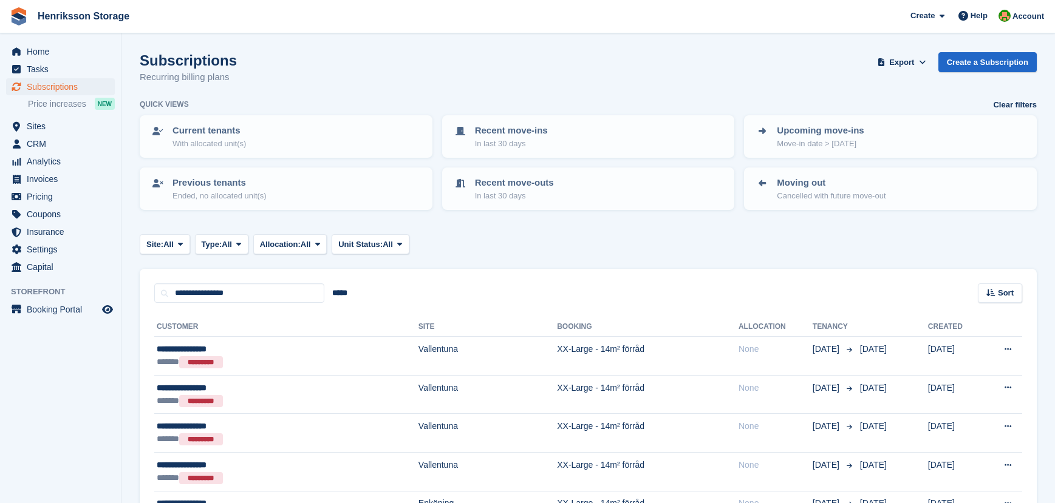
click at [549, 72] on div "Subscriptions Recurring billing plans Export Export Subscriptions Export a CSV …" at bounding box center [588, 75] width 897 height 47
